Goal: Book appointment/travel/reservation

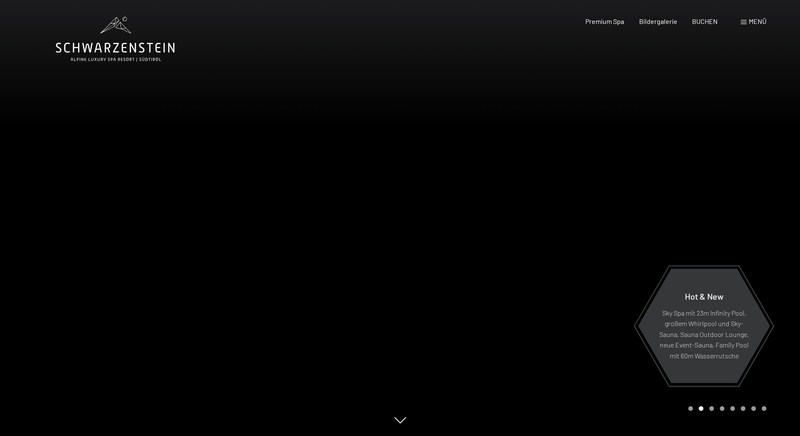
click at [578, 253] on div at bounding box center [600, 218] width 400 height 436
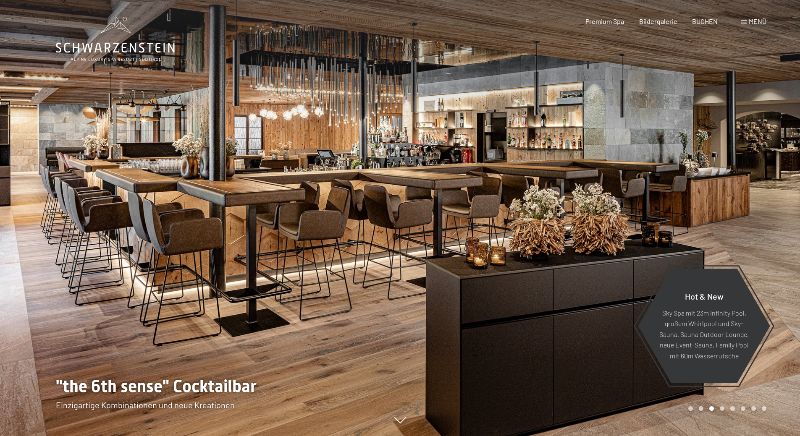
click at [578, 252] on div at bounding box center [600, 218] width 400 height 436
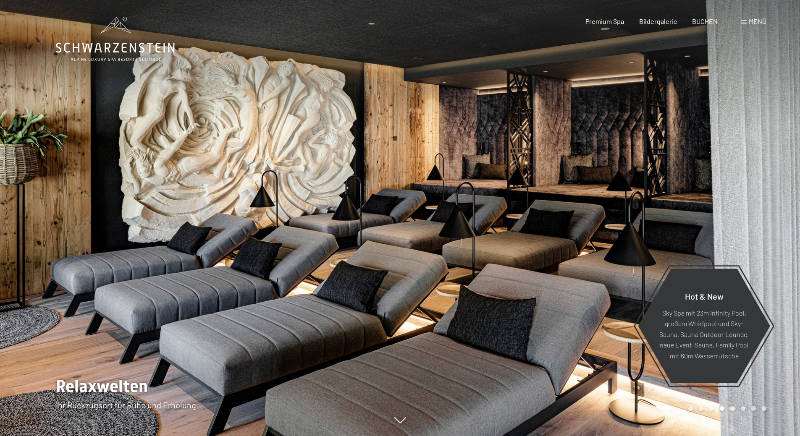
click at [578, 252] on div at bounding box center [600, 218] width 400 height 436
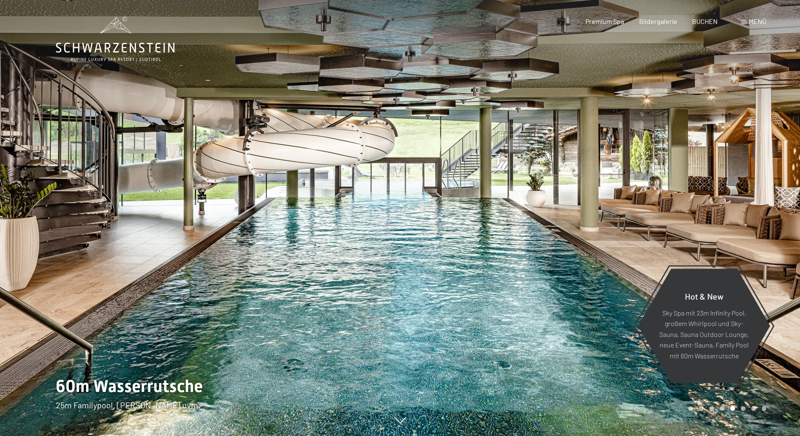
click at [578, 252] on div at bounding box center [600, 218] width 400 height 436
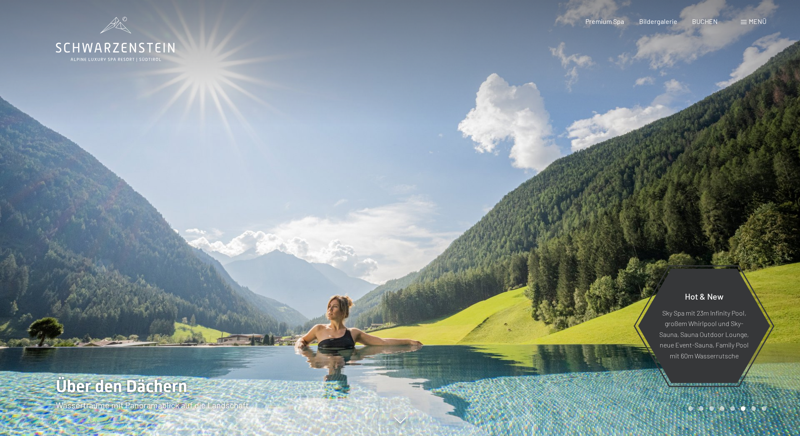
click at [578, 251] on div at bounding box center [600, 218] width 400 height 436
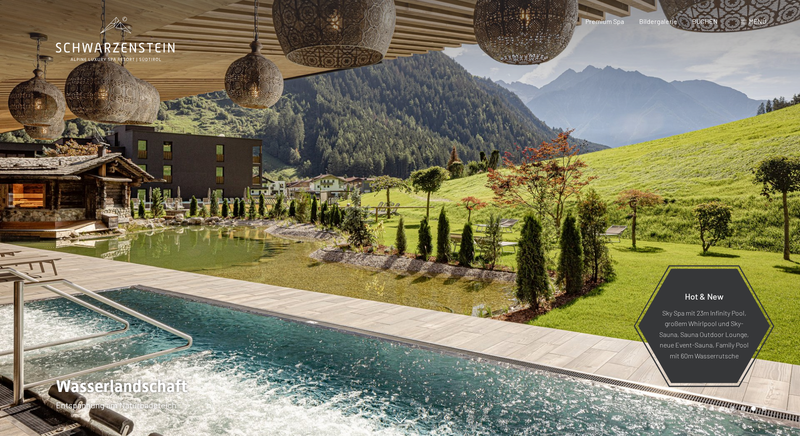
click at [578, 251] on div at bounding box center [600, 218] width 400 height 436
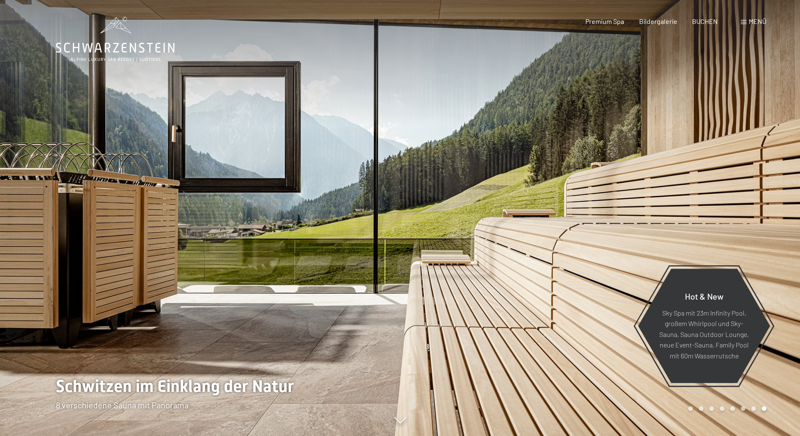
click at [578, 251] on div at bounding box center [600, 218] width 400 height 436
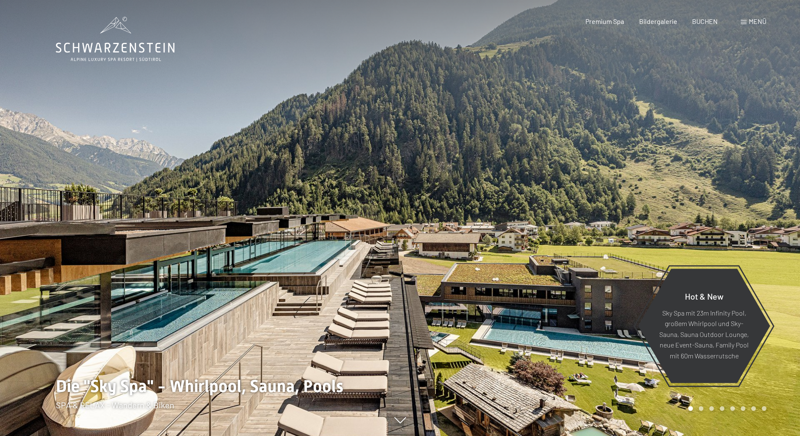
click at [578, 251] on div at bounding box center [600, 218] width 400 height 436
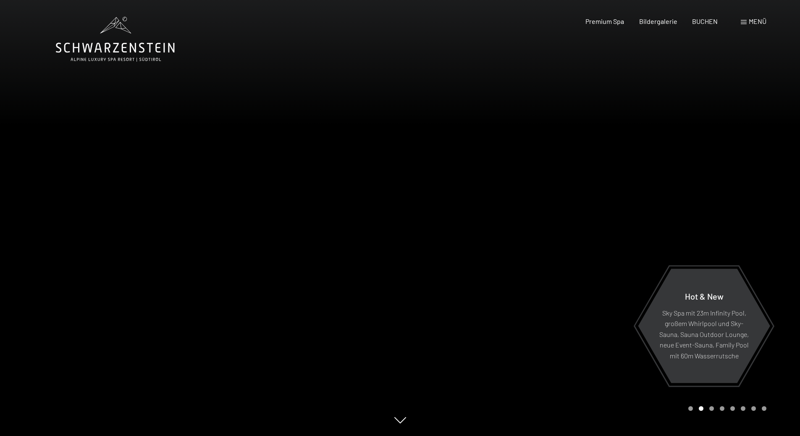
click at [578, 251] on div at bounding box center [600, 218] width 400 height 436
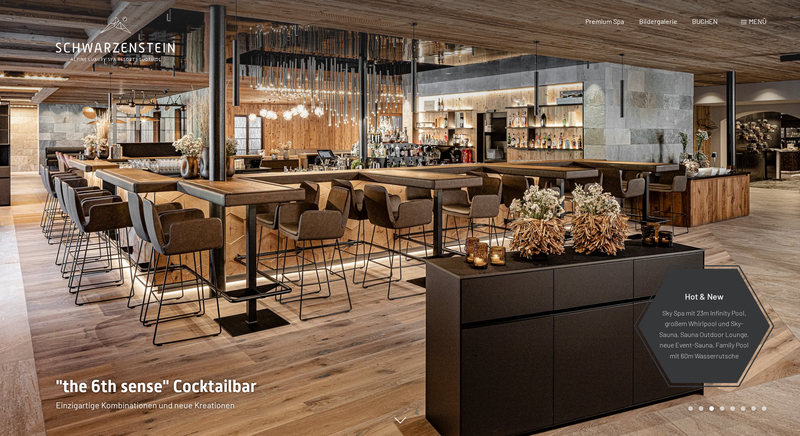
click at [578, 251] on div at bounding box center [600, 218] width 400 height 436
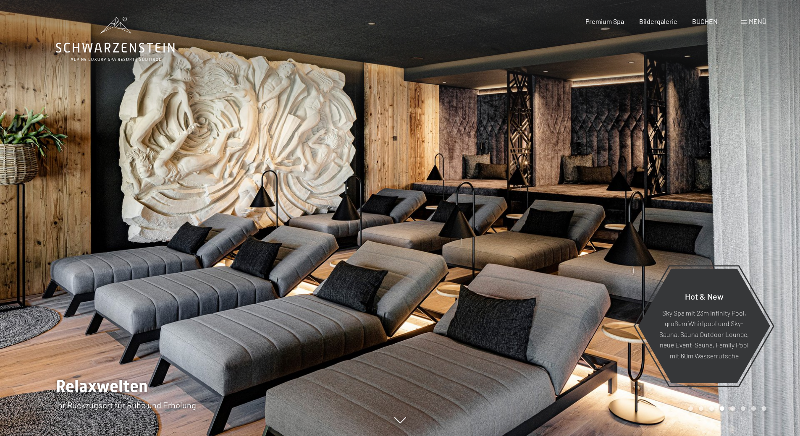
click at [578, 251] on div at bounding box center [600, 218] width 400 height 436
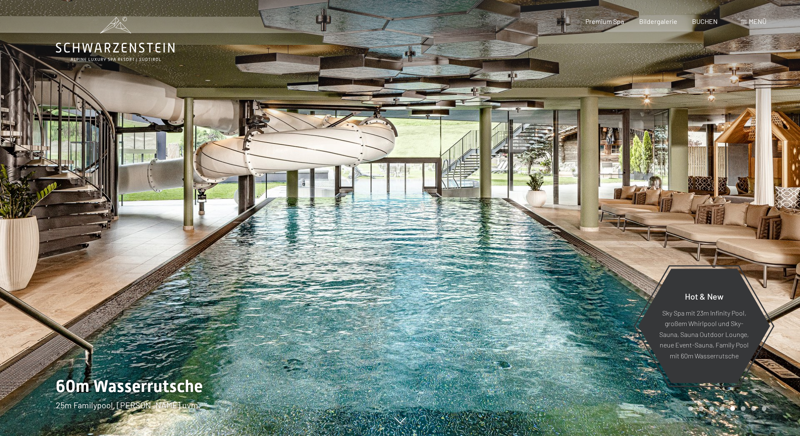
click at [578, 251] on div at bounding box center [600, 218] width 400 height 436
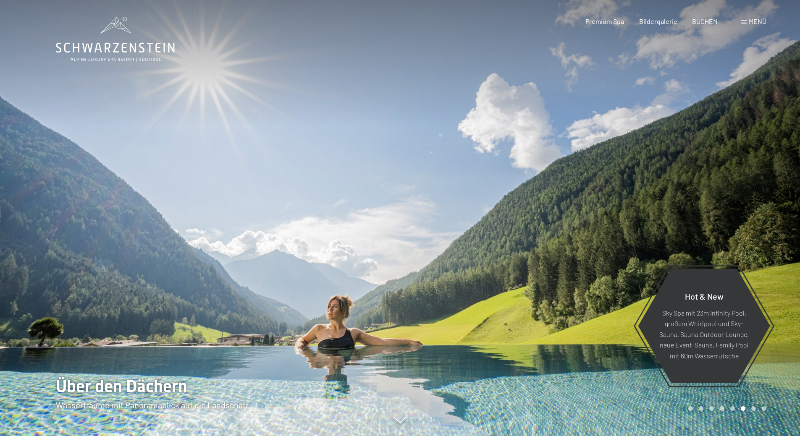
click at [578, 251] on div at bounding box center [600, 218] width 400 height 436
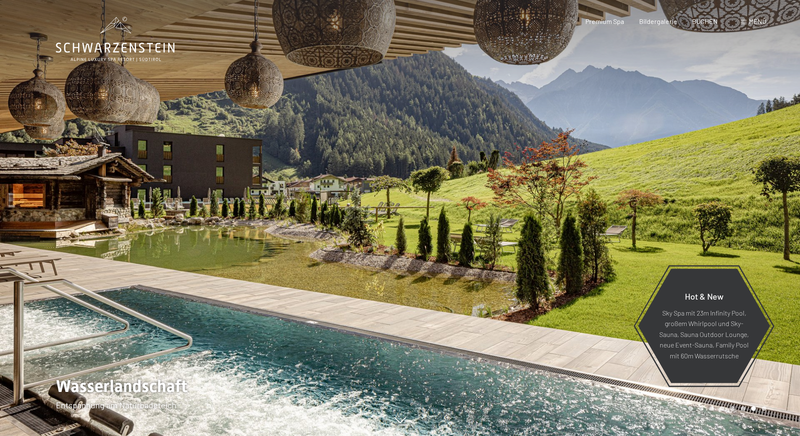
click at [578, 251] on div at bounding box center [600, 218] width 400 height 436
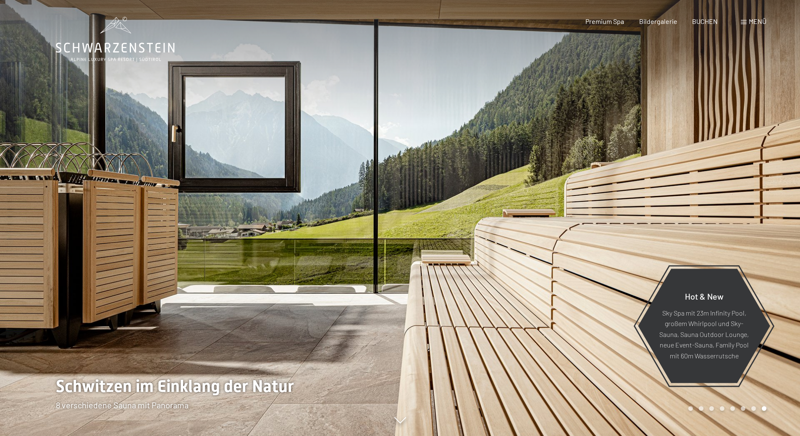
click at [578, 251] on div at bounding box center [600, 218] width 400 height 436
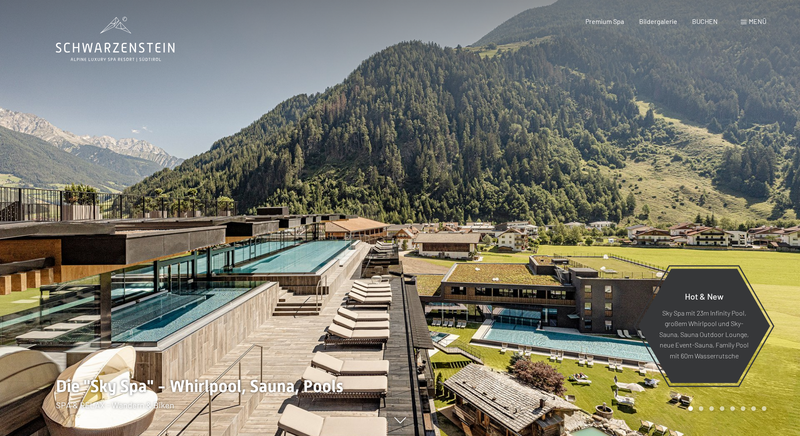
click at [578, 251] on div at bounding box center [600, 218] width 400 height 436
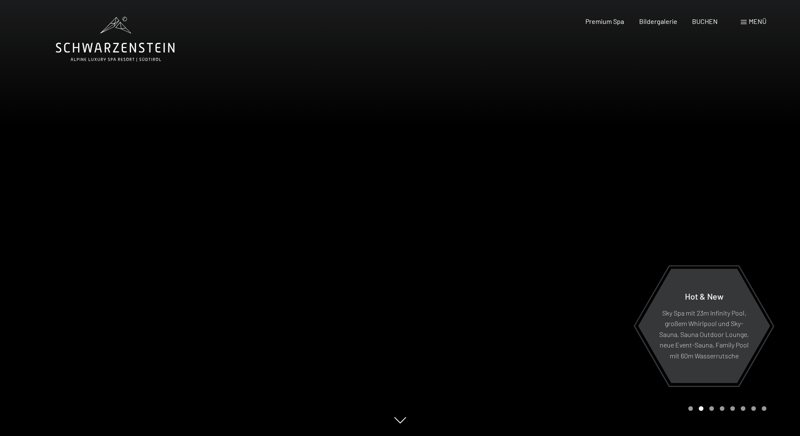
click at [578, 251] on div at bounding box center [600, 218] width 400 height 436
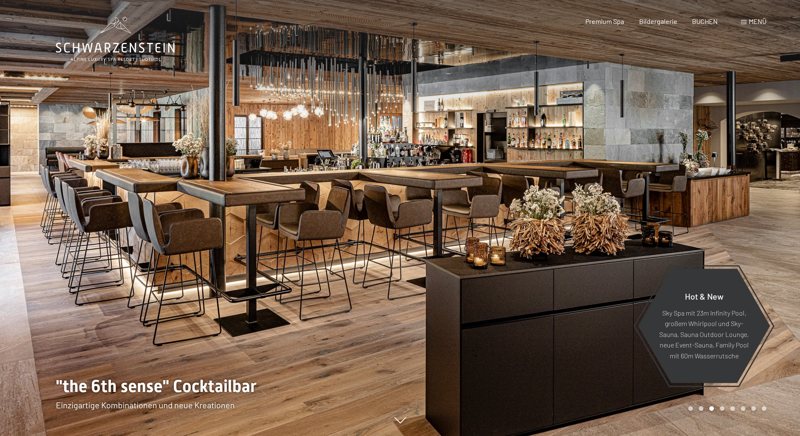
click at [578, 251] on div at bounding box center [600, 218] width 400 height 436
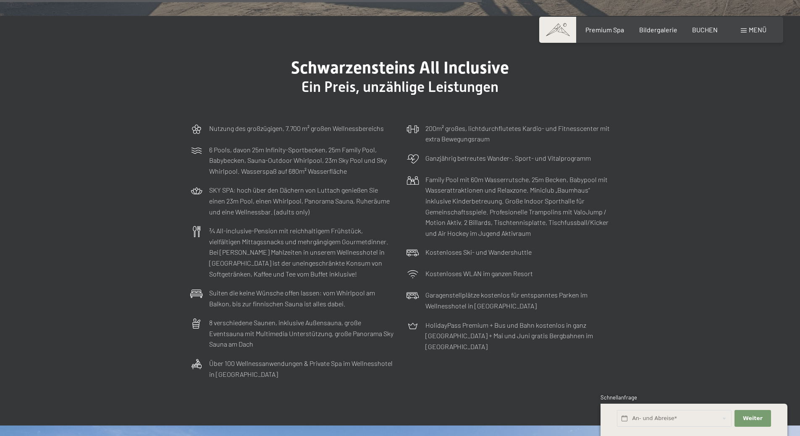
scroll to position [2560, 0]
click at [757, 29] on span "Menü" at bounding box center [757, 30] width 18 height 8
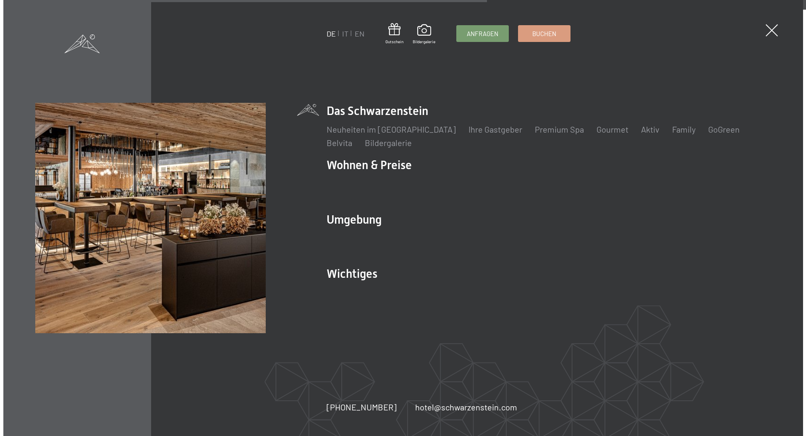
scroll to position [2574, 0]
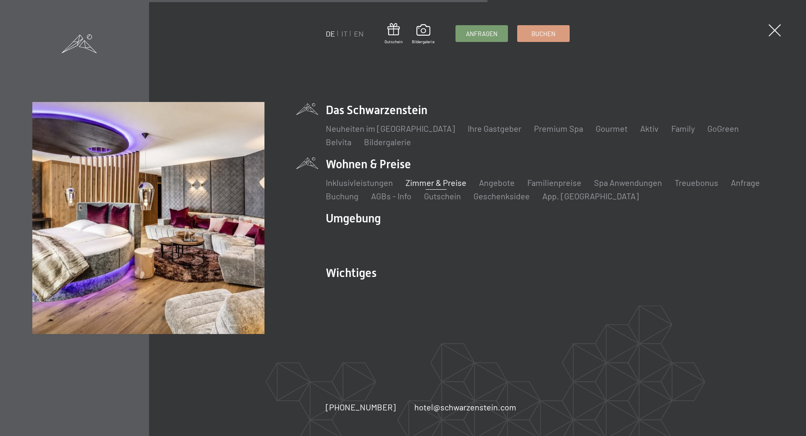
click at [429, 181] on link "Zimmer & Preise" at bounding box center [435, 183] width 61 height 10
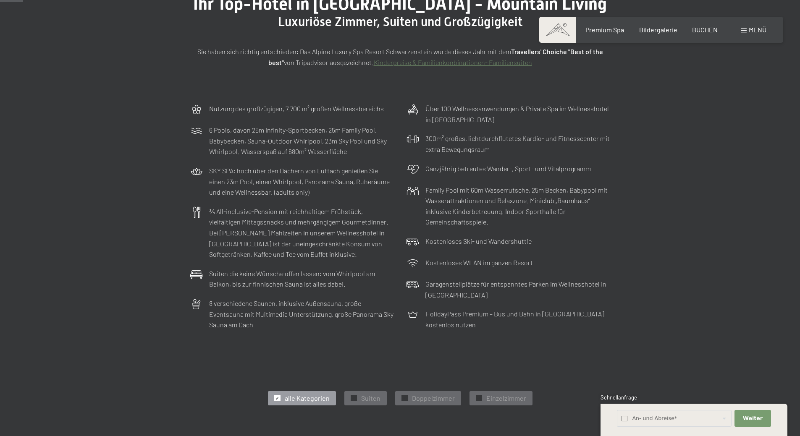
scroll to position [126, 0]
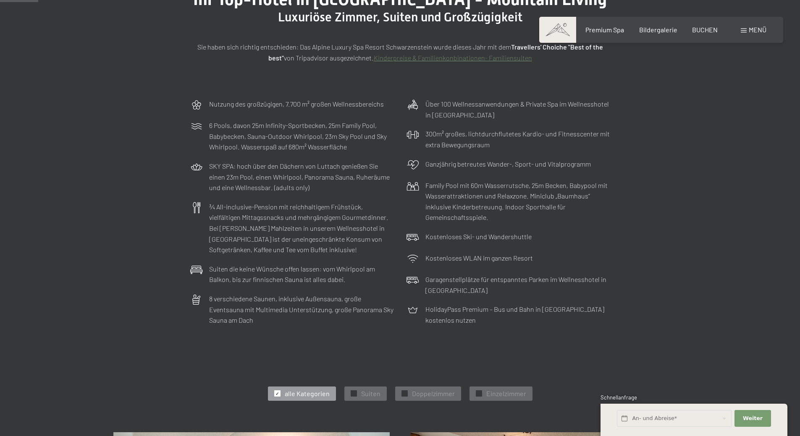
click at [312, 396] on span "alle Kategorien" at bounding box center [307, 393] width 45 height 9
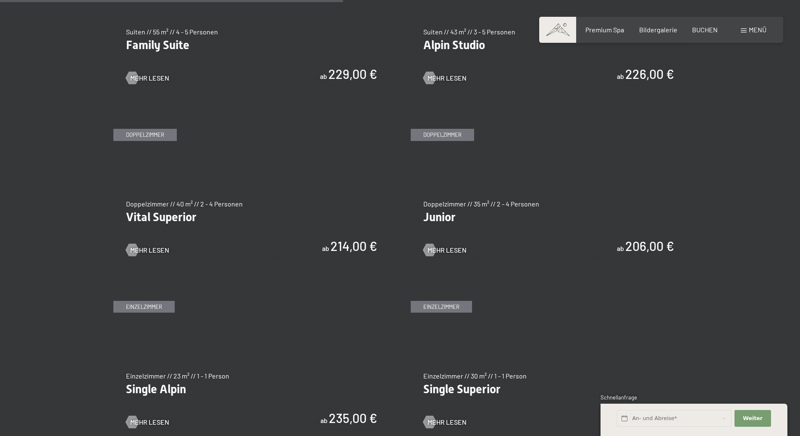
scroll to position [1133, 0]
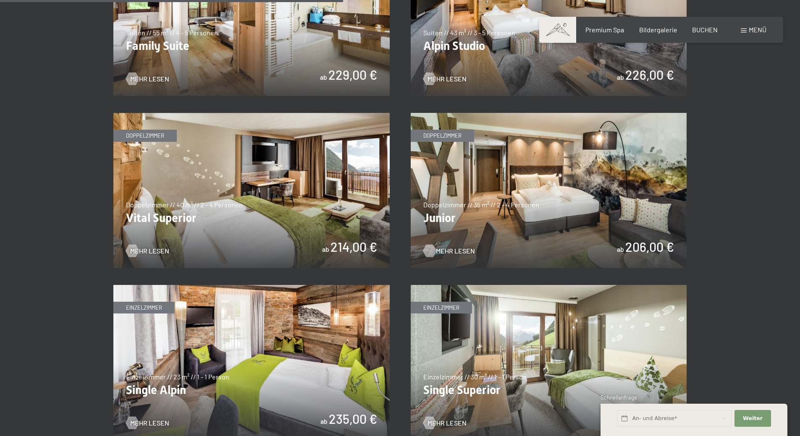
click at [452, 251] on span "Mehr Lesen" at bounding box center [455, 250] width 39 height 9
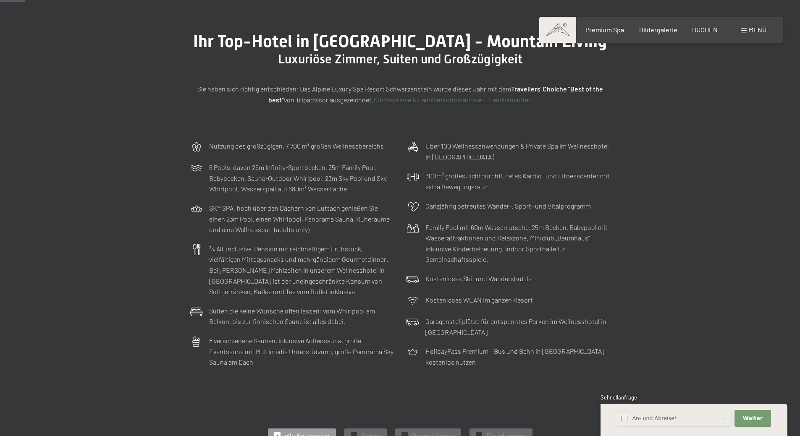
scroll to position [0, 0]
